Goal: Transaction & Acquisition: Purchase product/service

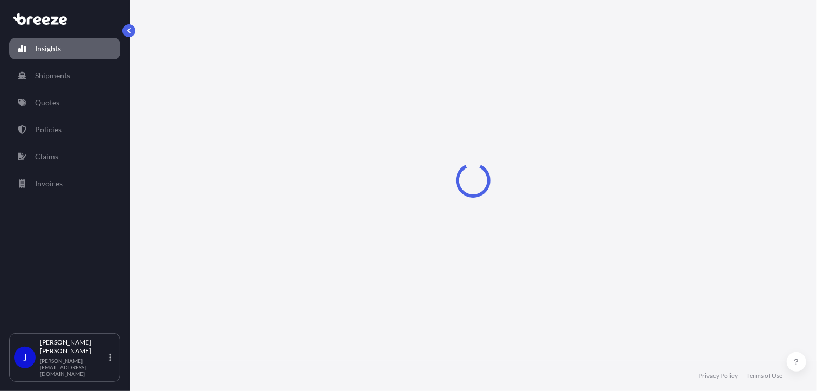
select select "2025"
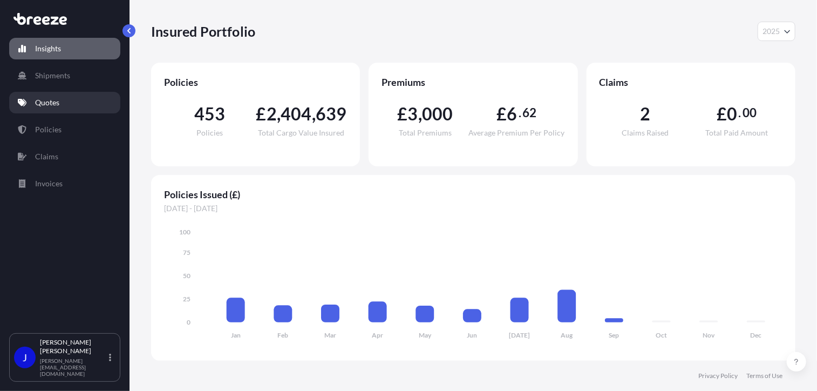
click at [63, 96] on link "Quotes" at bounding box center [64, 103] width 111 height 22
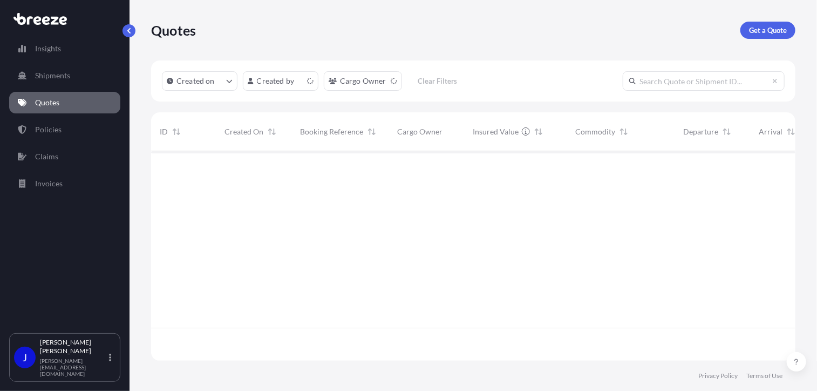
scroll to position [207, 637]
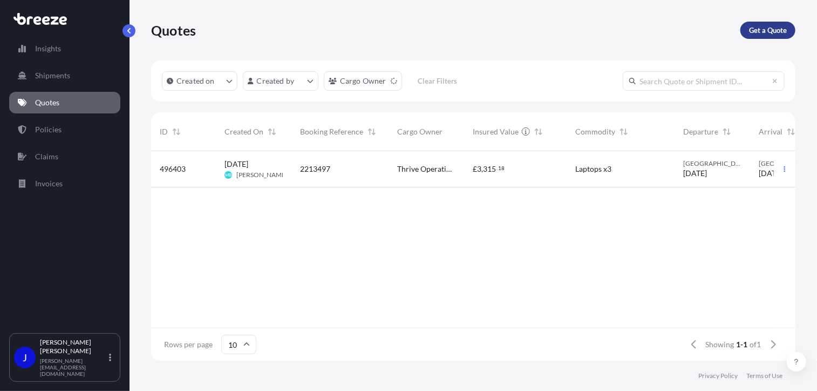
click at [761, 32] on p "Get a Quote" at bounding box center [768, 30] width 38 height 11
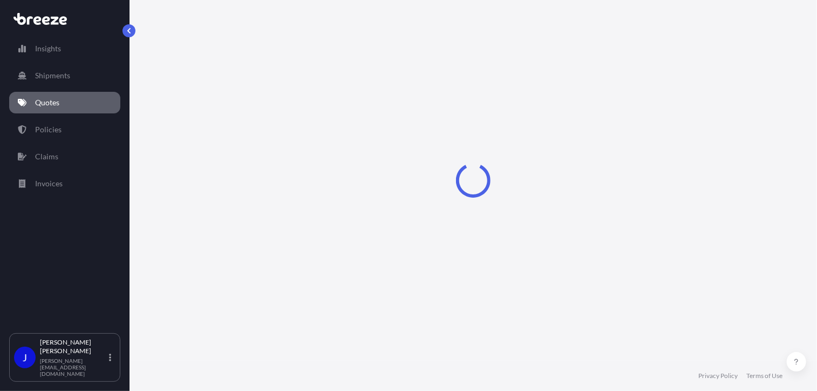
select select "Sea"
select select "1"
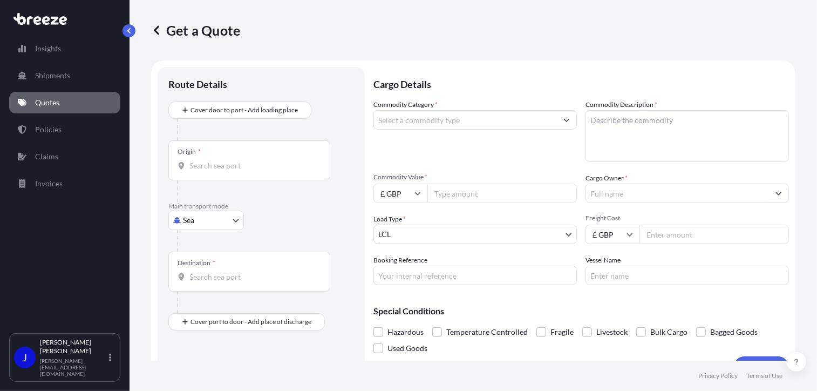
scroll to position [17, 0]
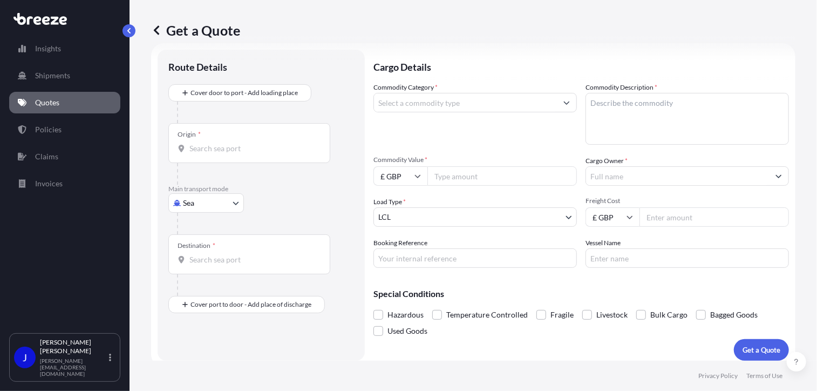
click at [218, 202] on body "Insights Shipments Quotes Policies Claims Invoices J [PERSON_NAME] [PERSON_NAME…" at bounding box center [408, 195] width 817 height 391
click at [208, 269] on div "Road" at bounding box center [206, 269] width 67 height 19
select select "Road"
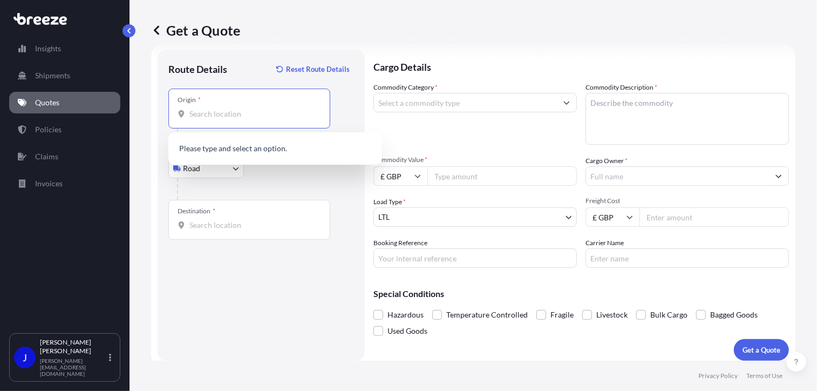
click at [231, 118] on input "Origin *" at bounding box center [252, 114] width 127 height 11
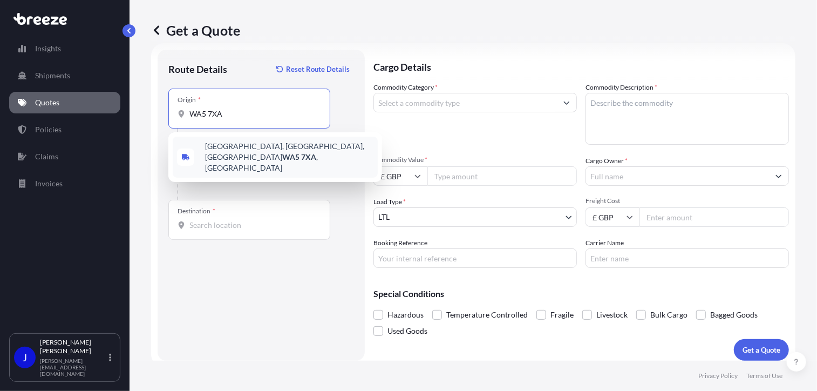
click at [241, 147] on span "[STREET_ADDRESS]" at bounding box center [289, 157] width 168 height 32
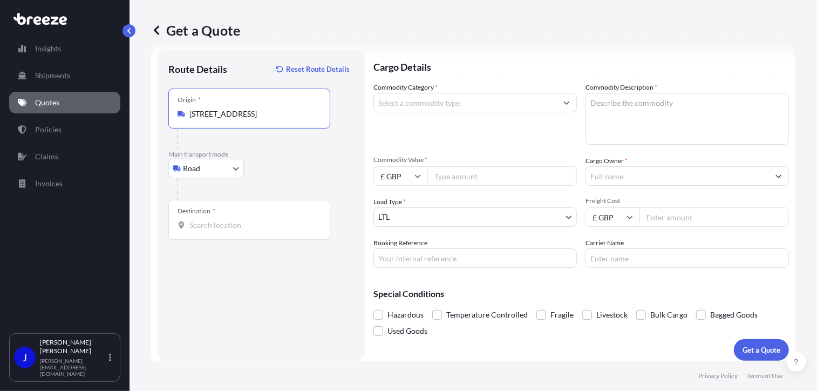
type input "[STREET_ADDRESS]"
click at [233, 220] on input "Destination *" at bounding box center [252, 225] width 127 height 11
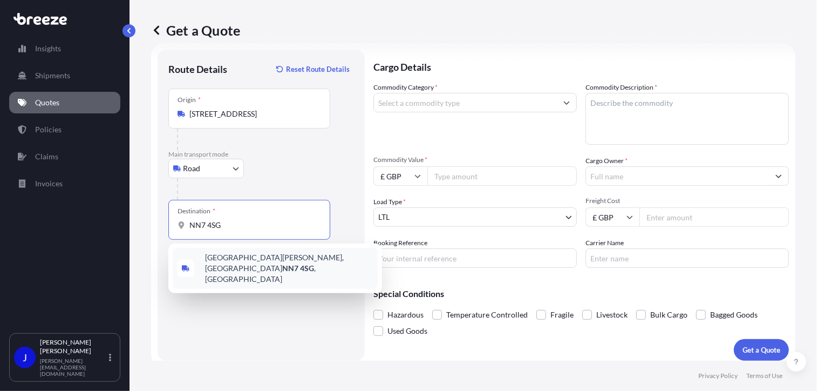
click at [243, 257] on span "[STREET_ADDRESS][DEMOGRAPHIC_DATA][PERSON_NAME]" at bounding box center [289, 268] width 168 height 32
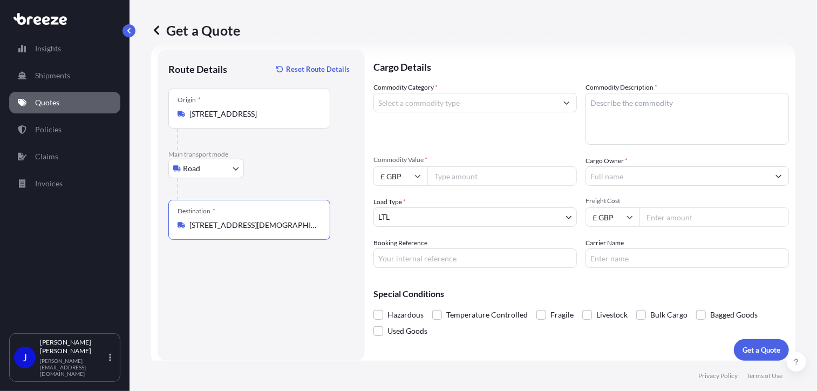
type input "[STREET_ADDRESS][DEMOGRAPHIC_DATA][PERSON_NAME]"
click at [451, 105] on input "Commodity Category *" at bounding box center [465, 102] width 183 height 19
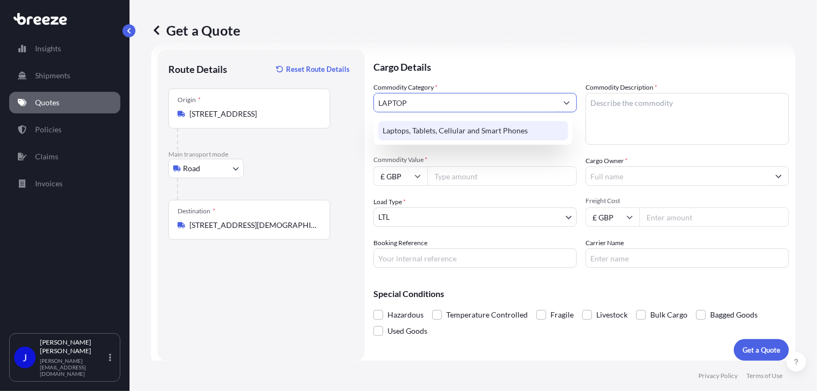
click at [468, 127] on div "Laptops, Tablets, Cellular and Smart Phones" at bounding box center [473, 130] width 190 height 19
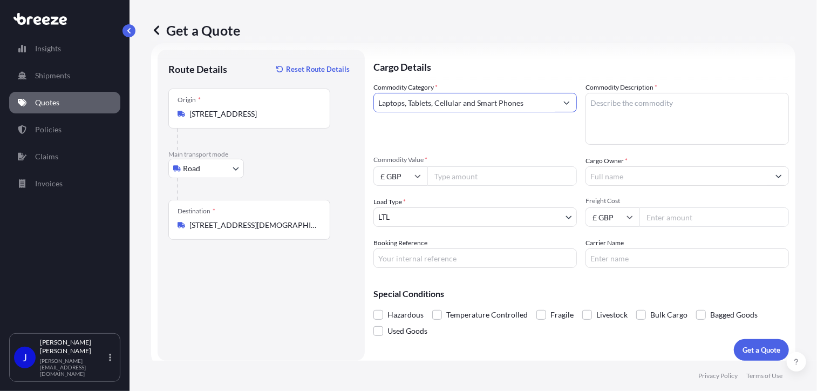
type input "Laptops, Tablets, Cellular and Smart Phones"
click at [612, 100] on textarea "Commodity Description *" at bounding box center [688, 119] width 204 height 52
type textarea "LAPTOP AND MOBILE"
click at [496, 179] on input "Commodity Value *" at bounding box center [503, 175] width 150 height 19
type input "1000"
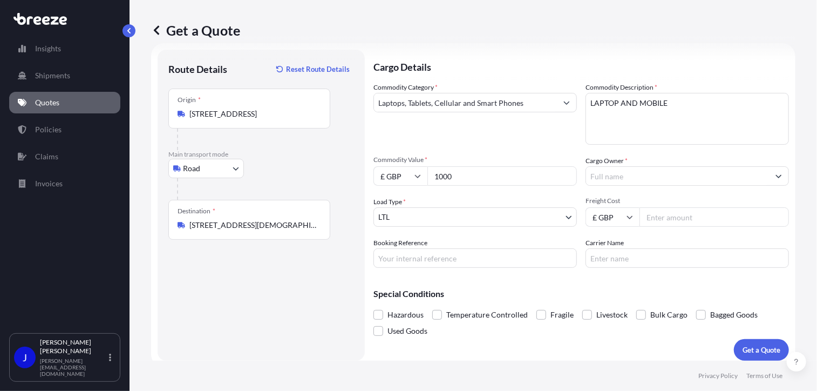
click at [607, 178] on input "Cargo Owner *" at bounding box center [677, 175] width 183 height 19
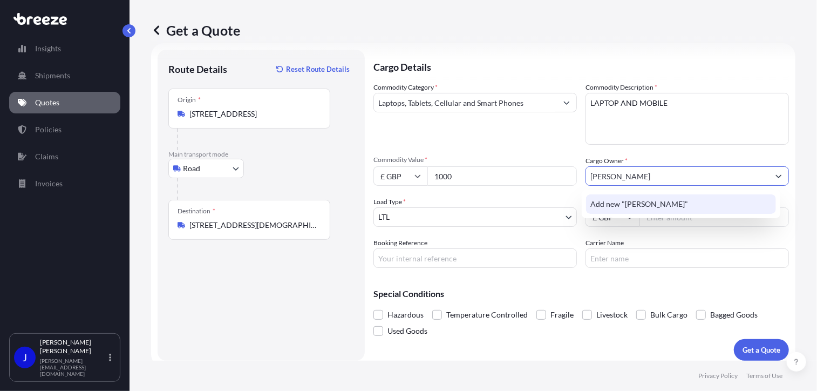
click at [647, 204] on span "Add new "[PERSON_NAME]"" at bounding box center [640, 204] width 98 height 11
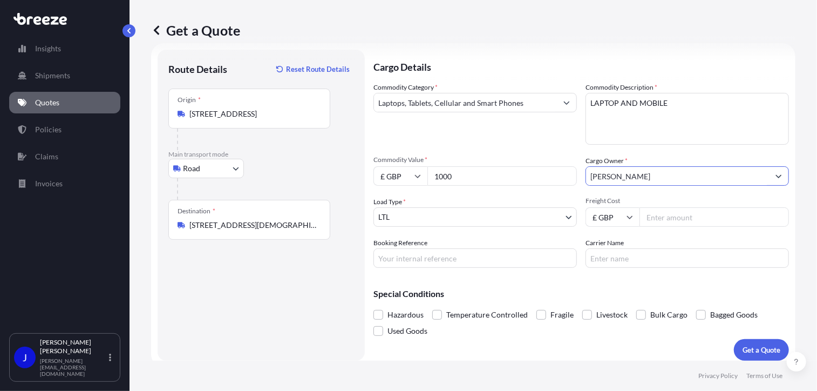
type input "[PERSON_NAME]"
click at [479, 255] on input "Booking Reference" at bounding box center [476, 257] width 204 height 19
type input "2217326"
click at [662, 213] on input "Freight Cost" at bounding box center [715, 216] width 150 height 19
type input "30.80"
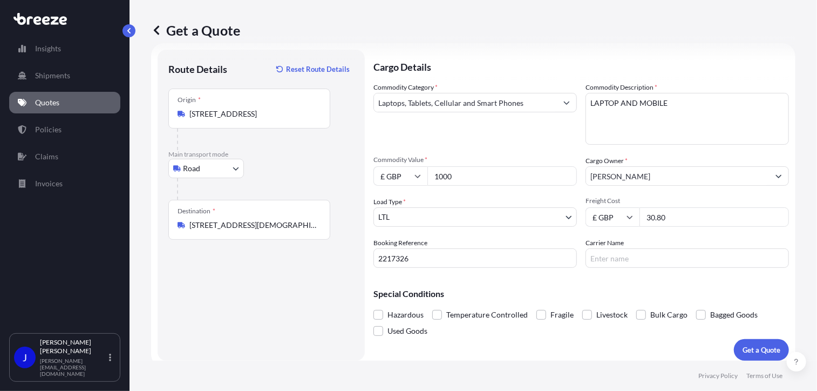
click at [545, 278] on div "Special Conditions Hazardous Temperature Controlled Fragile Livestock Bulk Carg…" at bounding box center [582, 307] width 416 height 63
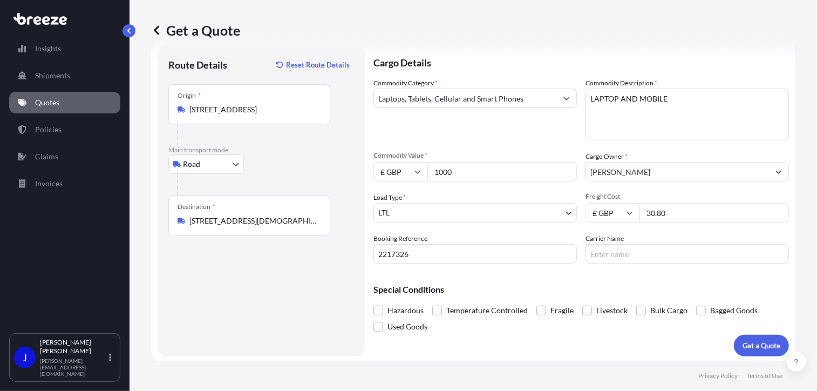
scroll to position [24, 0]
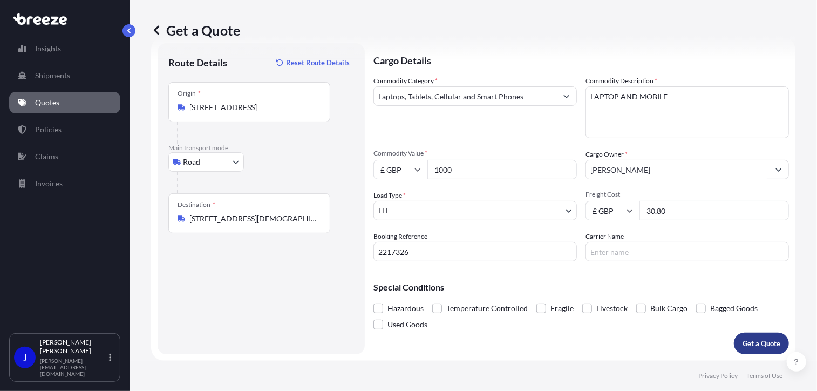
click at [748, 339] on p "Get a Quote" at bounding box center [762, 343] width 38 height 11
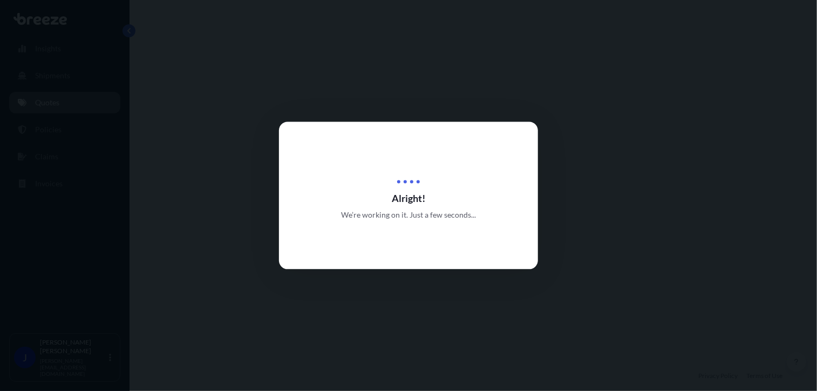
select select "Road"
select select "1"
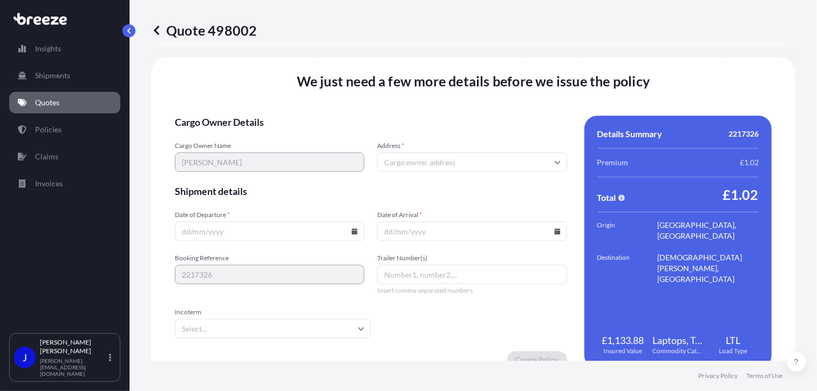
scroll to position [1346, 0]
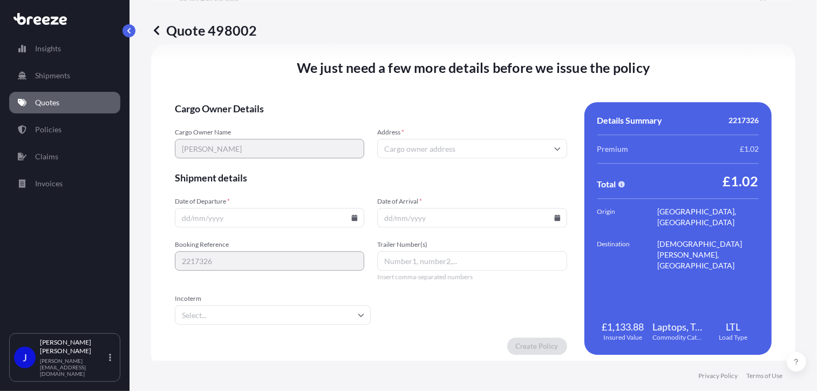
click at [352, 222] on input "Date of Departure *" at bounding box center [269, 217] width 189 height 19
click at [352, 217] on icon at bounding box center [355, 217] width 6 height 6
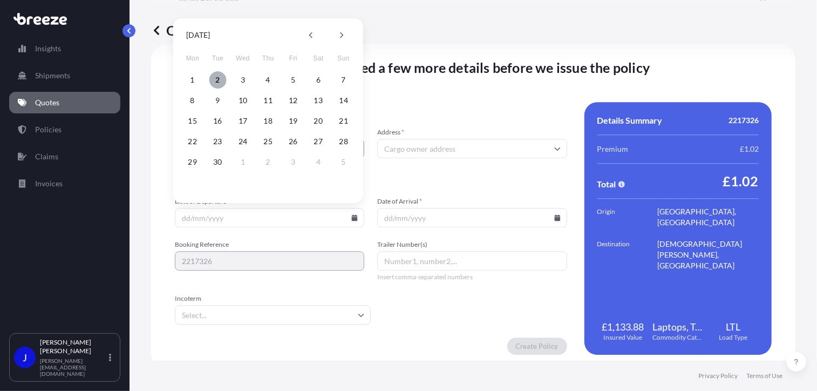
click at [220, 82] on button "2" at bounding box center [217, 79] width 17 height 17
type input "[DATE]"
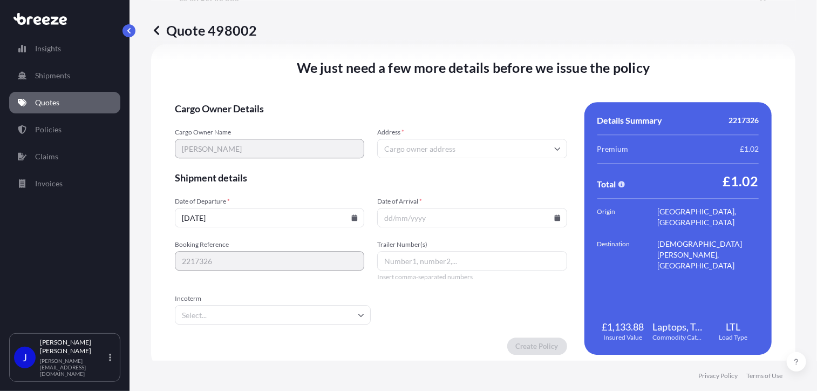
click at [554, 218] on icon at bounding box center [557, 217] width 6 height 6
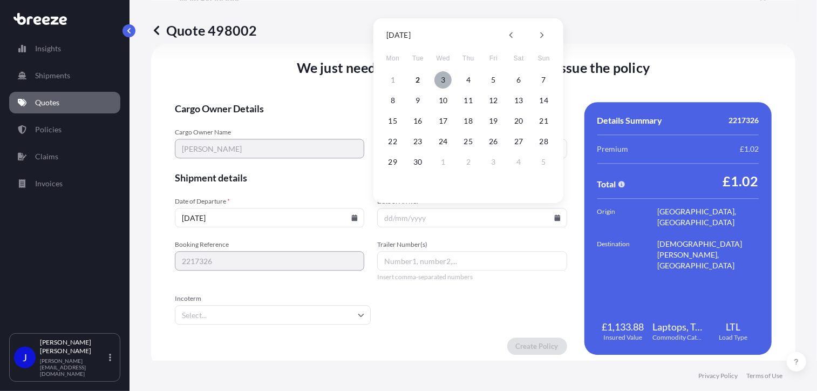
click at [441, 80] on button "3" at bounding box center [443, 79] width 17 height 17
type input "[DATE]"
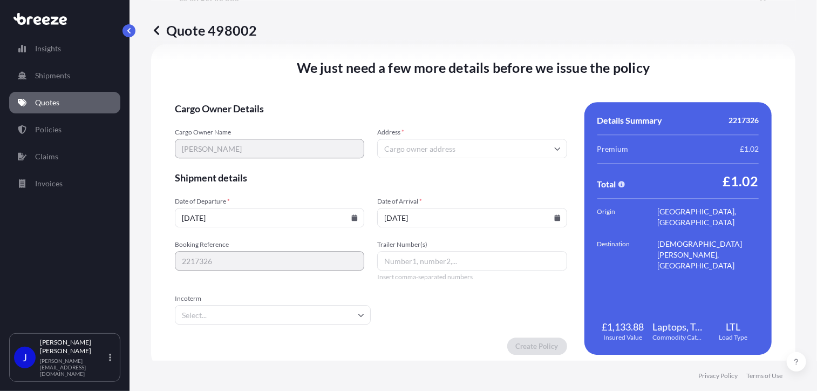
click at [445, 308] on form "Cargo Owner Details Cargo Owner Name [PERSON_NAME] Address * Shipment details D…" at bounding box center [371, 228] width 392 height 253
click at [417, 146] on input "Address *" at bounding box center [471, 148] width 189 height 19
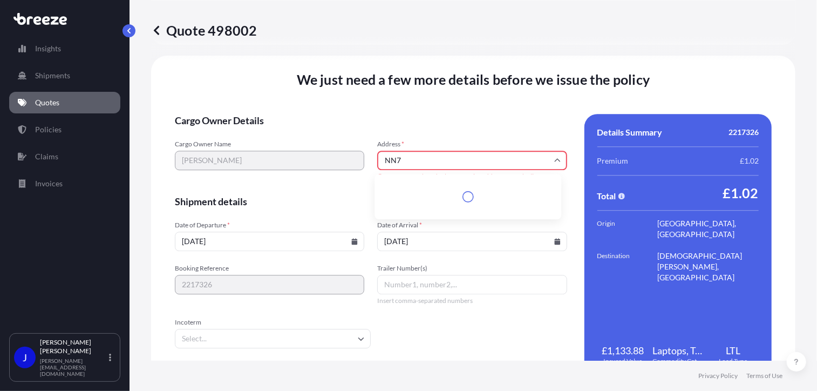
scroll to position [1358, 0]
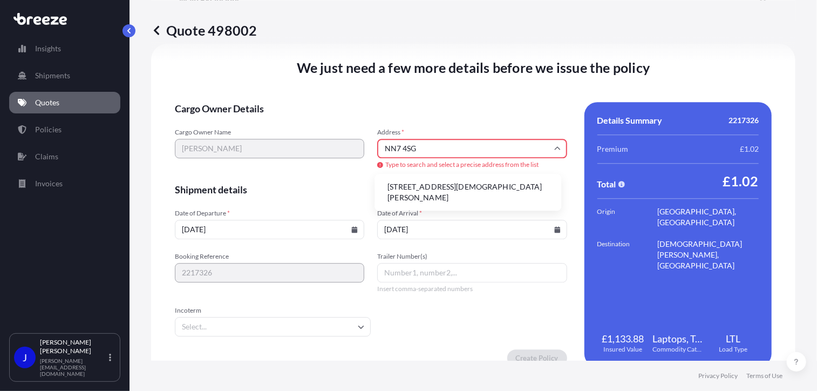
drag, startPoint x: 439, startPoint y: 190, endPoint x: 445, endPoint y: 183, distance: 8.9
click at [440, 190] on li "[STREET_ADDRESS][DEMOGRAPHIC_DATA][PERSON_NAME]" at bounding box center [468, 192] width 178 height 28
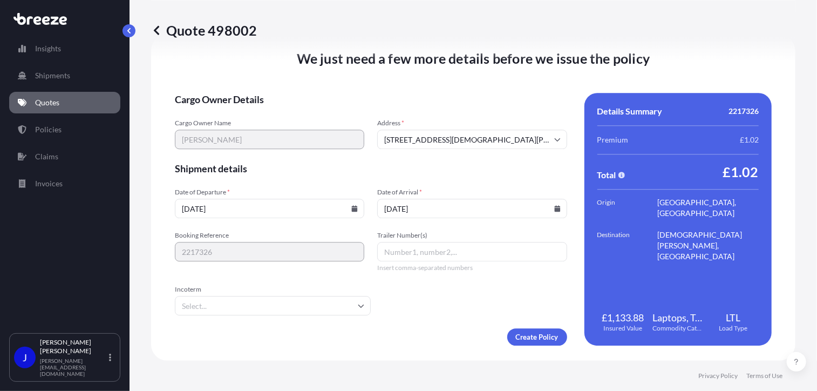
type input "[STREET_ADDRESS][PERSON_NAME]"
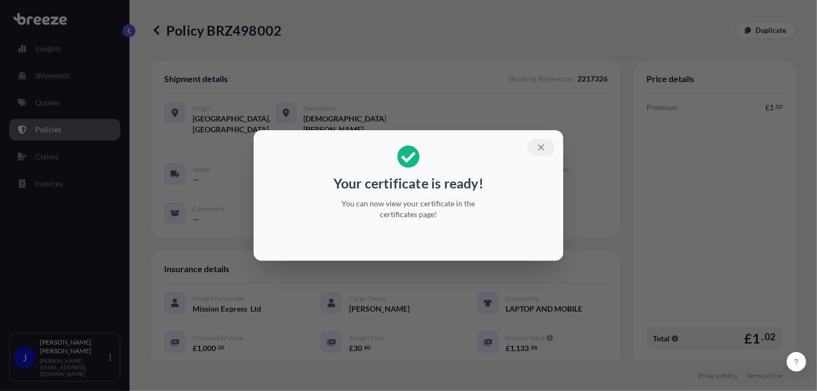
click at [542, 147] on icon "button" at bounding box center [541, 147] width 6 height 6
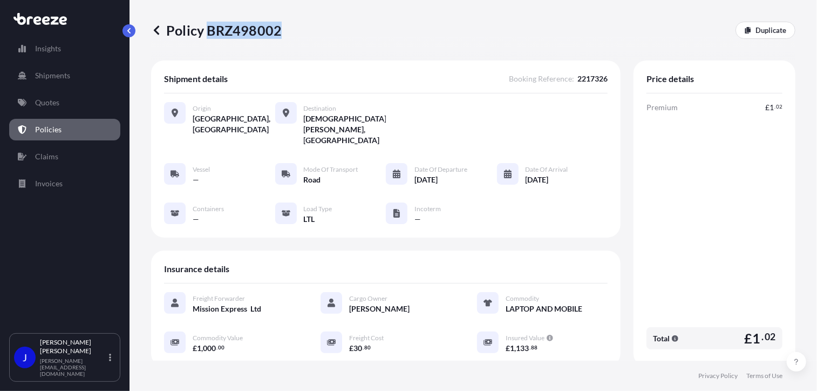
drag, startPoint x: 205, startPoint y: 31, endPoint x: 278, endPoint y: 33, distance: 72.9
click at [278, 33] on p "Policy BRZ498002" at bounding box center [216, 30] width 131 height 17
drag, startPoint x: 278, startPoint y: 33, endPoint x: 269, endPoint y: 32, distance: 9.3
copy p "BRZ498002"
